Goal: Task Accomplishment & Management: Manage account settings

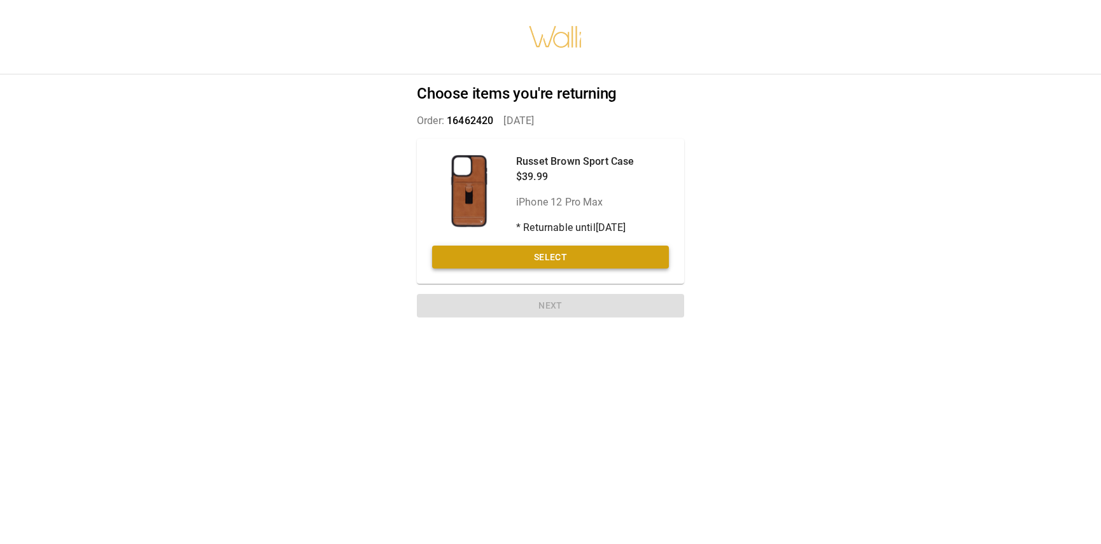
click at [554, 249] on button "Select" at bounding box center [550, 258] width 237 height 24
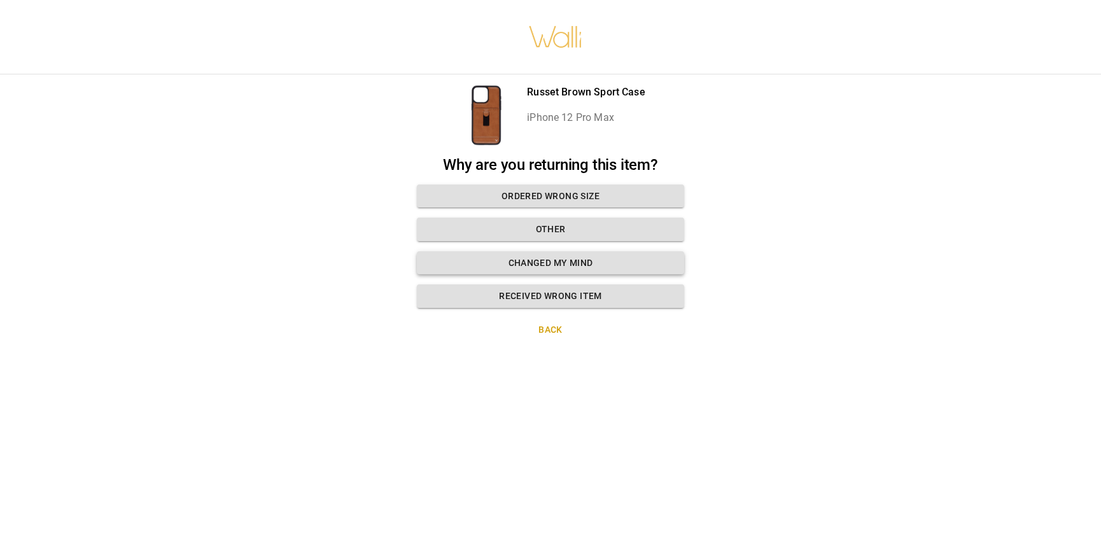
click at [559, 265] on button "Changed my mind" at bounding box center [550, 263] width 267 height 24
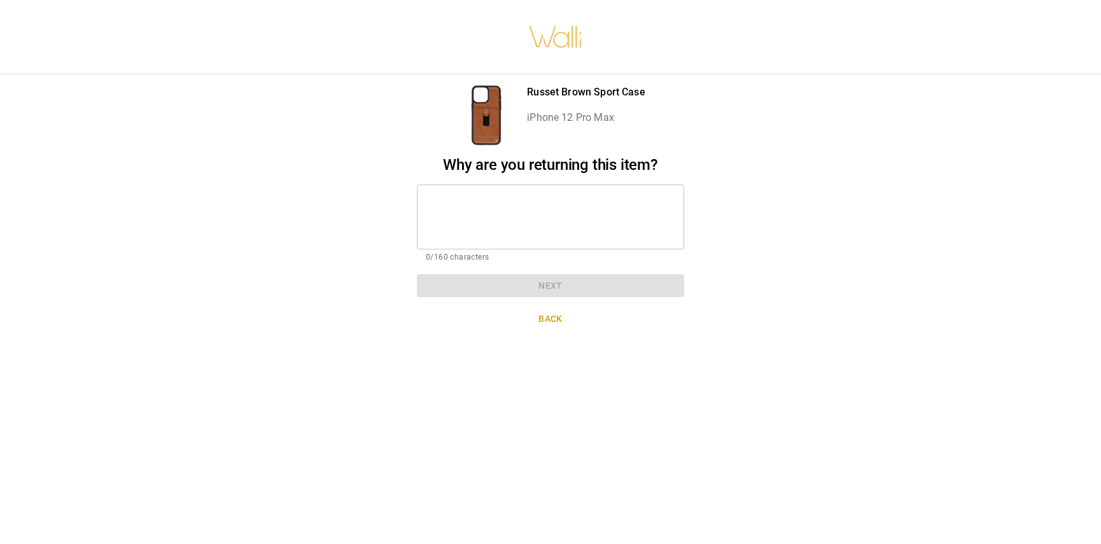
click at [489, 207] on textarea at bounding box center [550, 217] width 249 height 44
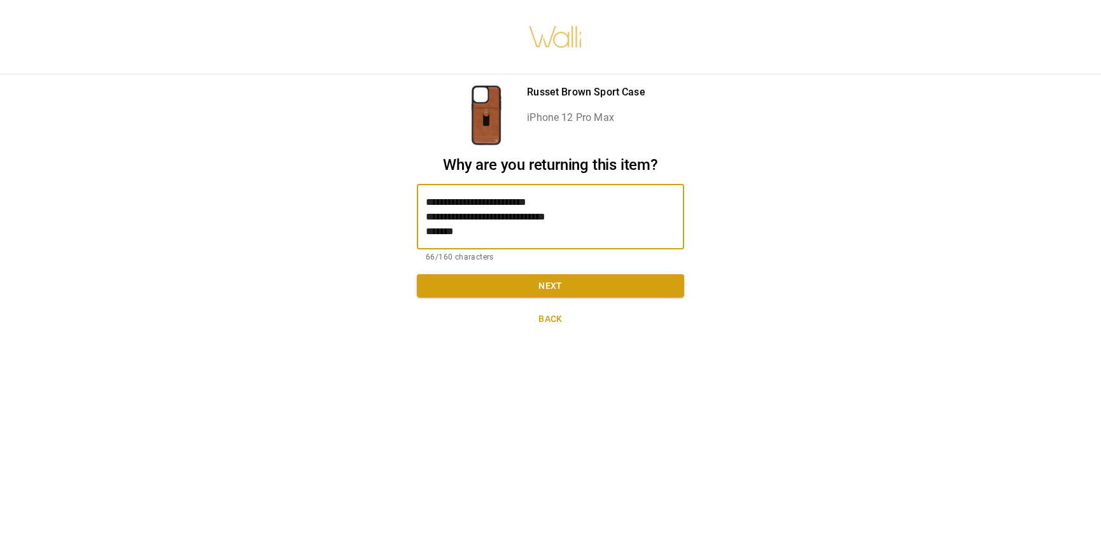
type textarea "**********"
click at [545, 281] on button "Next" at bounding box center [550, 286] width 267 height 24
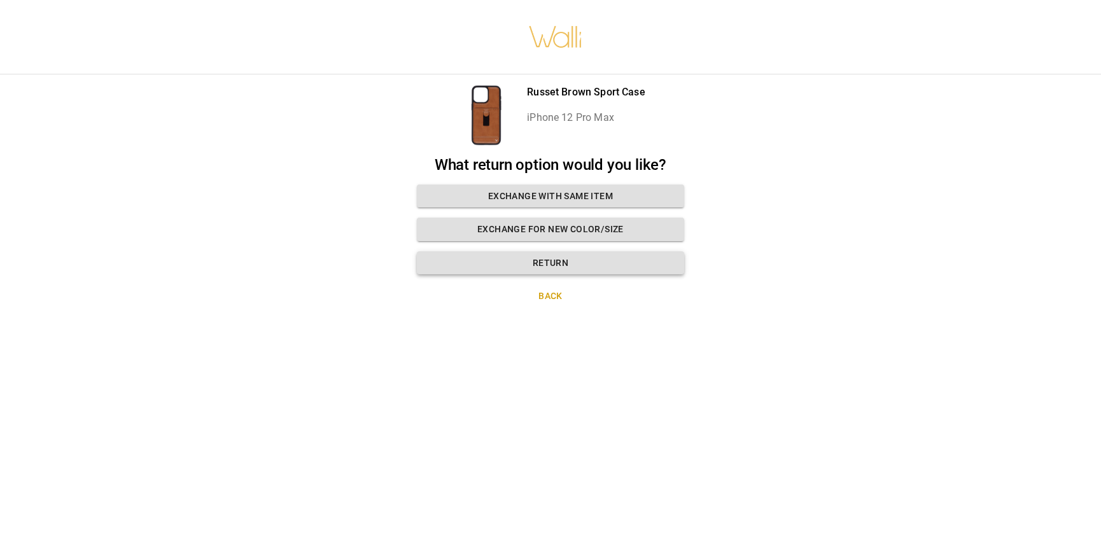
click at [571, 254] on button "Return" at bounding box center [550, 263] width 267 height 24
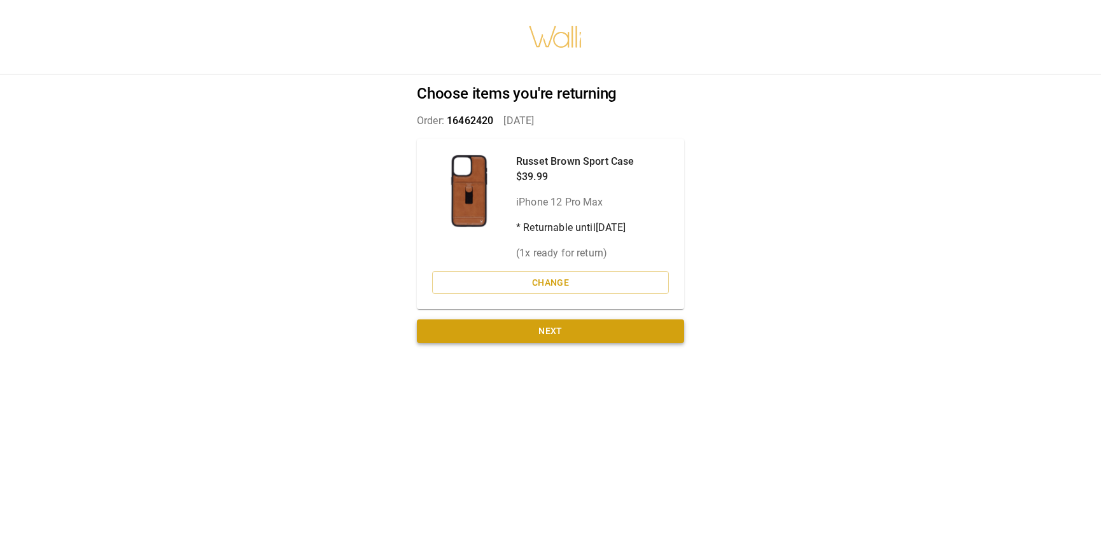
click at [608, 328] on button "Next" at bounding box center [550, 331] width 267 height 24
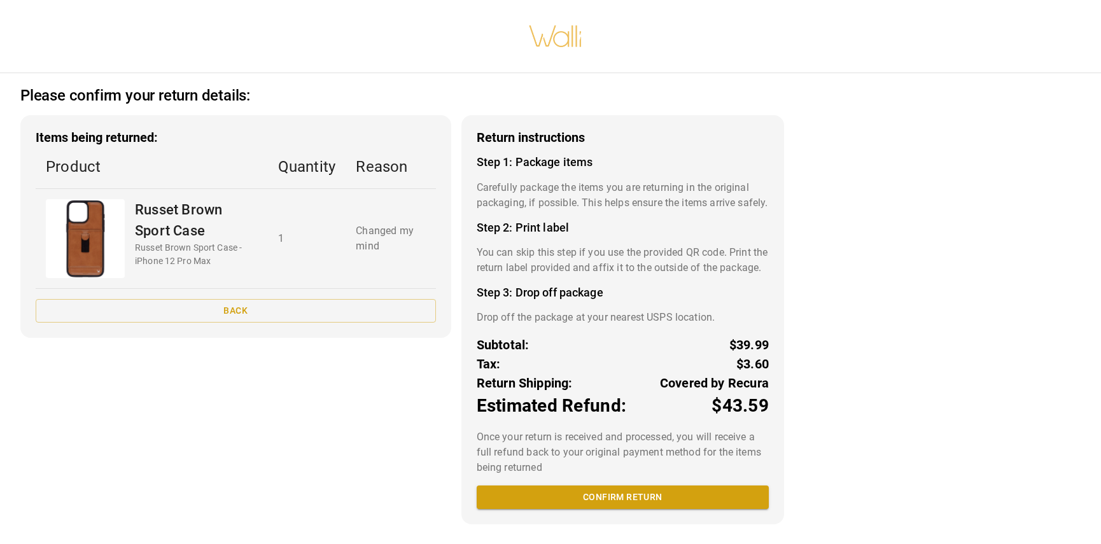
scroll to position [25, 0]
click at [605, 492] on button "Confirm return" at bounding box center [623, 497] width 292 height 24
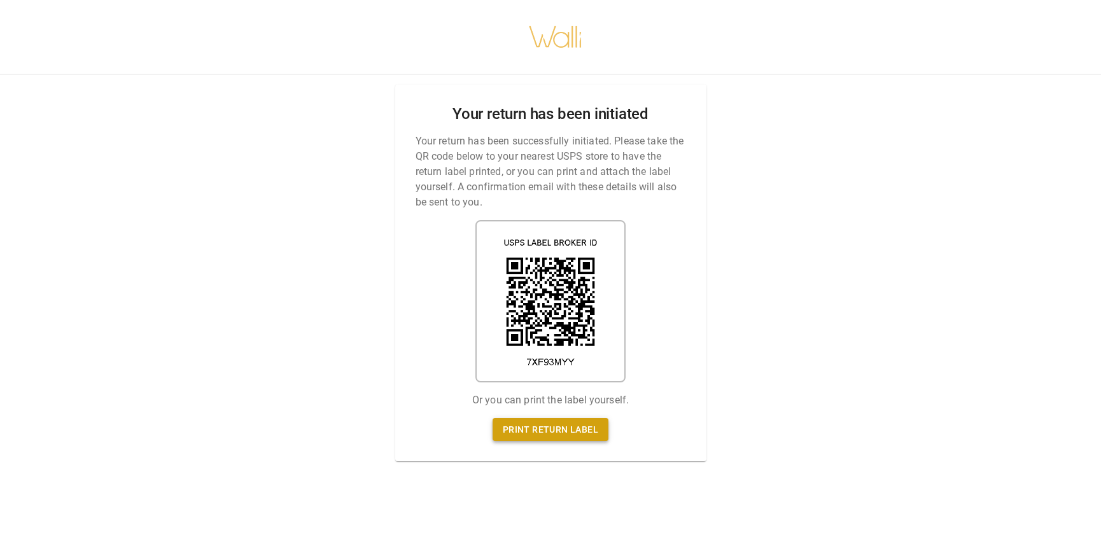
scroll to position [10, 0]
click at [562, 423] on link "Print return label" at bounding box center [550, 430] width 116 height 24
